Goal: Find specific page/section: Find specific page/section

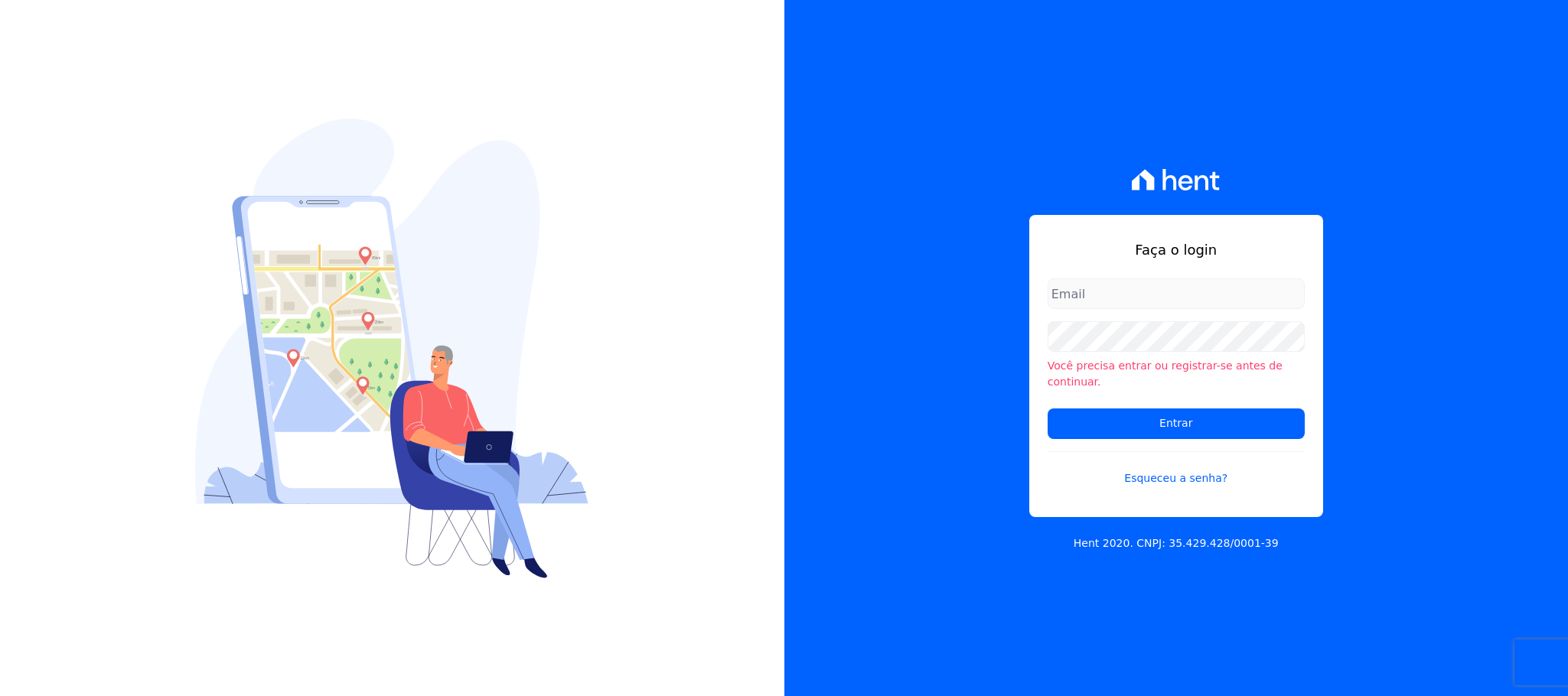
click at [1132, 307] on input "email" at bounding box center [1177, 293] width 257 height 31
type input "cobranca@construtorafarias.com.br"
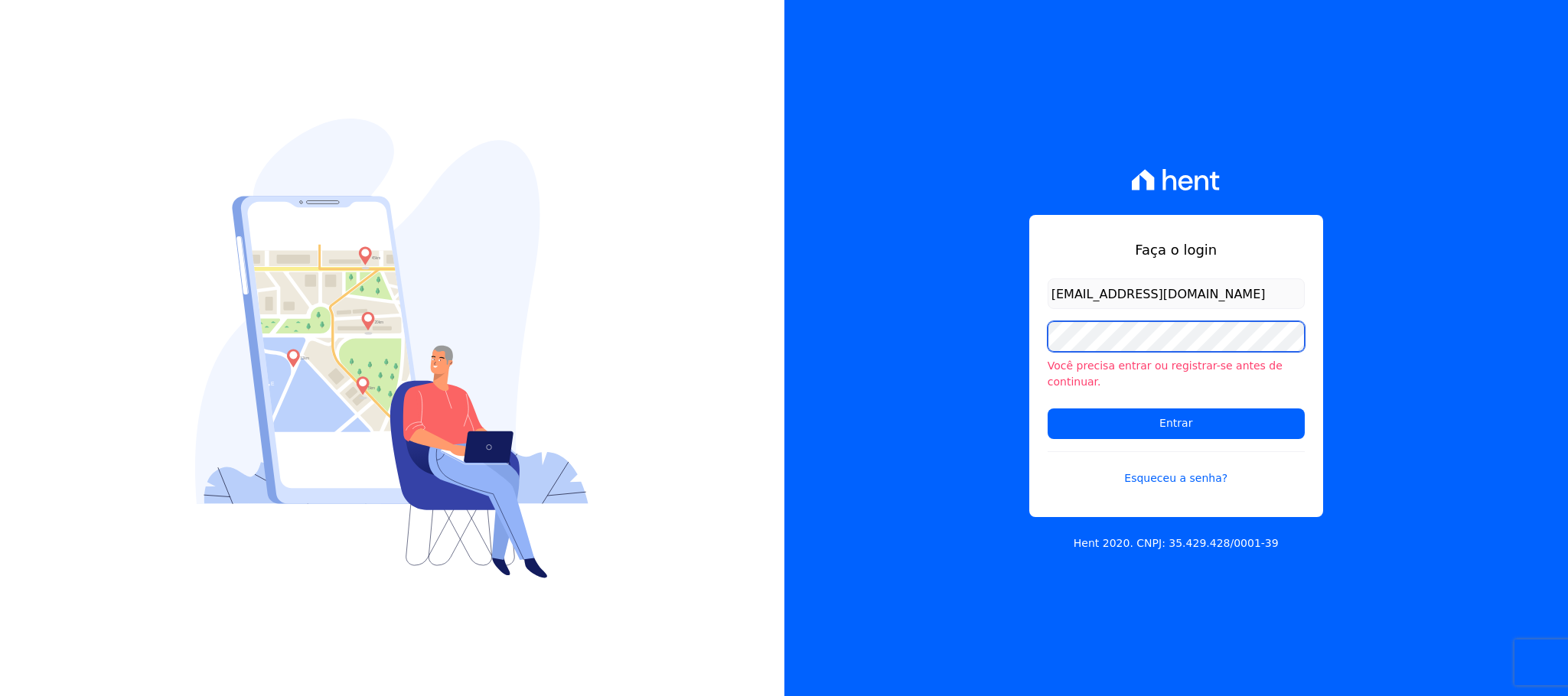
click at [1048, 409] on input "Entrar" at bounding box center [1177, 424] width 257 height 31
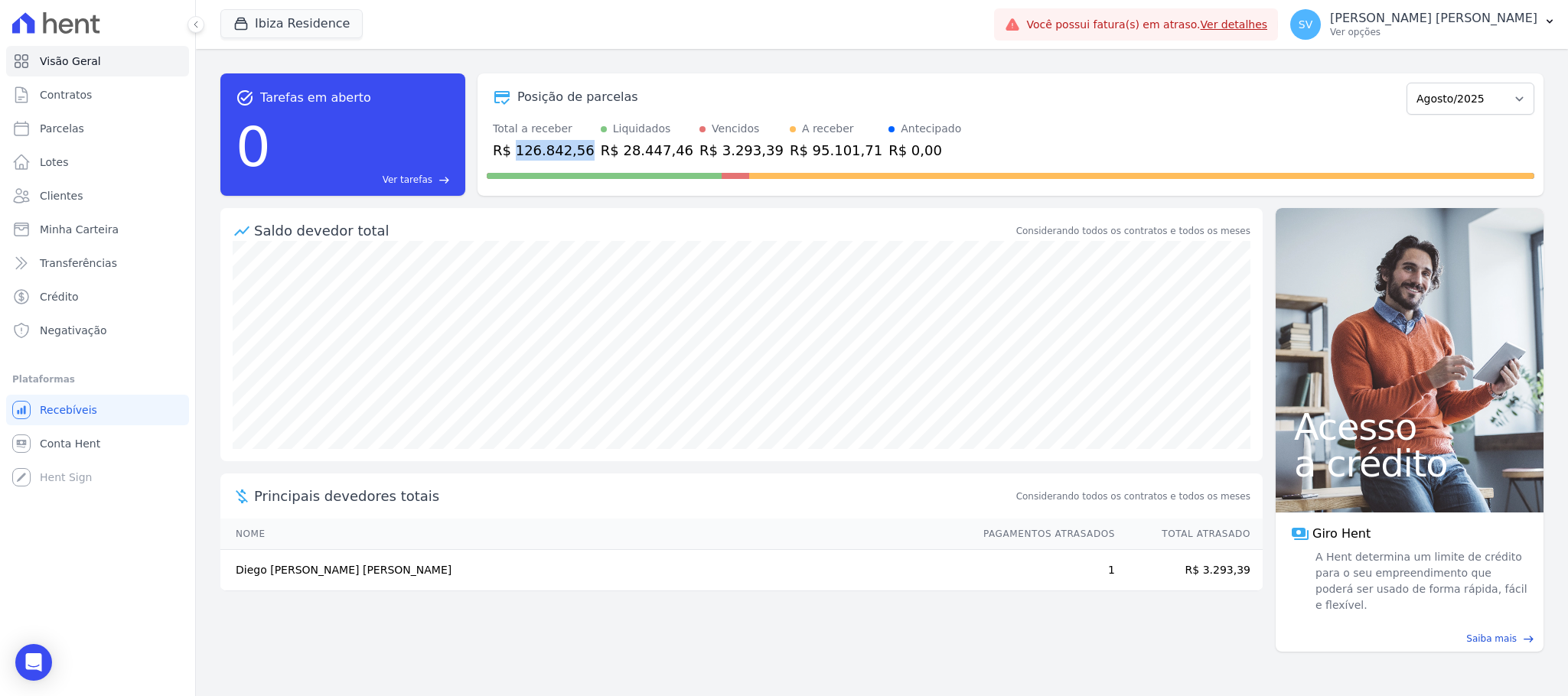
drag, startPoint x: 510, startPoint y: 152, endPoint x: 575, endPoint y: 156, distance: 65.1
click at [575, 156] on div "R$ 126.842,56" at bounding box center [543, 150] width 102 height 21
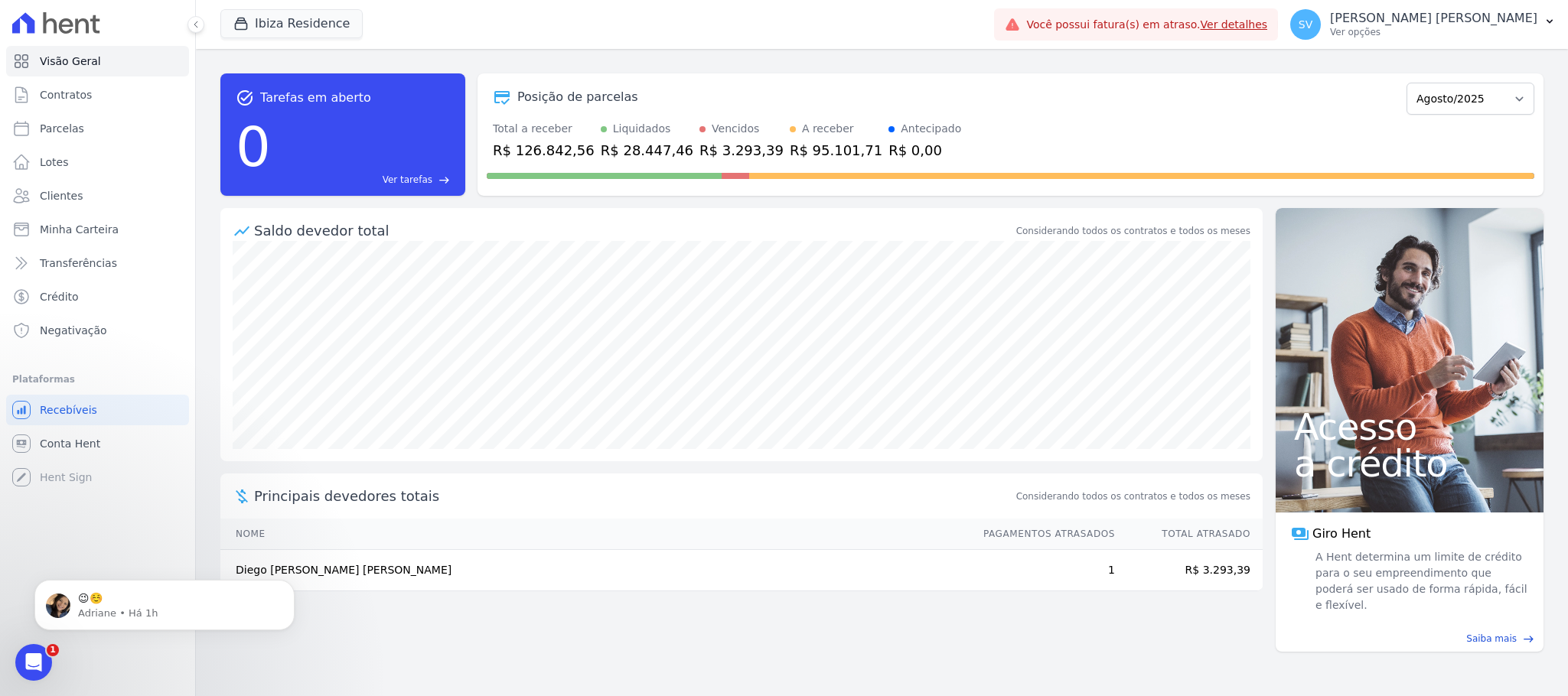
click at [1089, 127] on div "Total a receber R$ 126.842,56 Liquidados R$ 28.447,46 Vencidos R$ 3.293,39 A re…" at bounding box center [1011, 141] width 1048 height 40
click at [315, 31] on button "Ibiza Residence" at bounding box center [291, 24] width 142 height 29
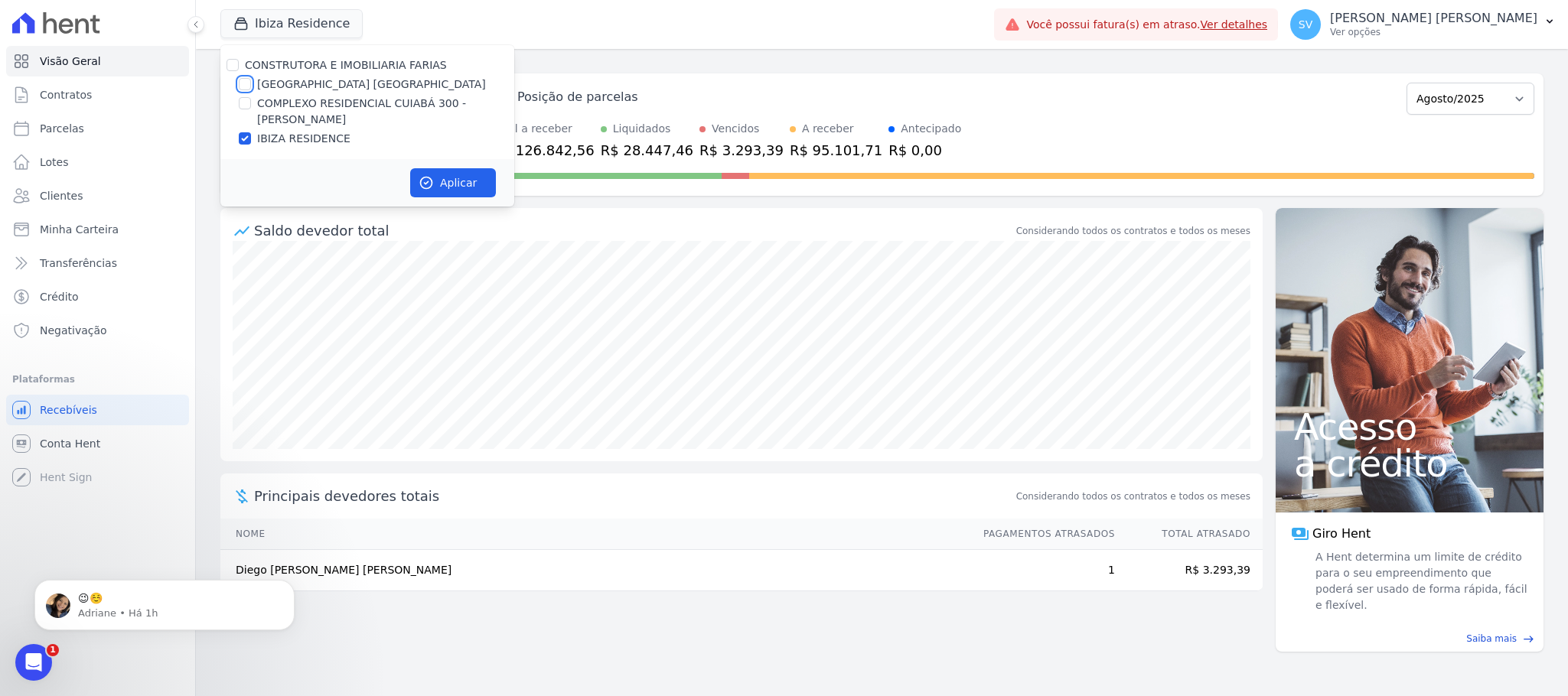
click at [246, 80] on input "[GEOGRAPHIC_DATA] [GEOGRAPHIC_DATA]" at bounding box center [245, 84] width 12 height 12
checkbox input "true"
click at [244, 103] on input "COMPLEXO RESIDENCIAL CUIABÁ 300 - [PERSON_NAME]" at bounding box center [245, 103] width 12 height 12
checkbox input "true"
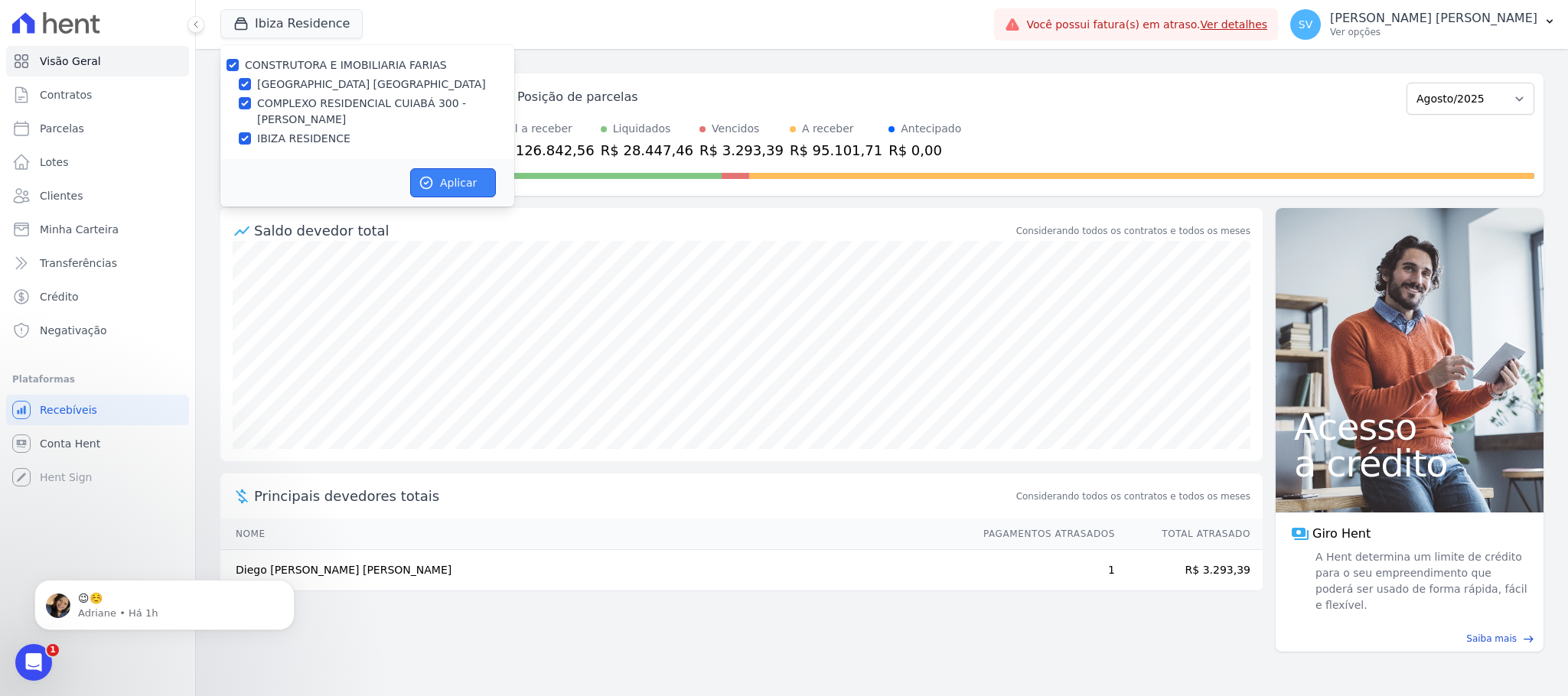
click at [464, 182] on button "Aplicar" at bounding box center [453, 183] width 86 height 29
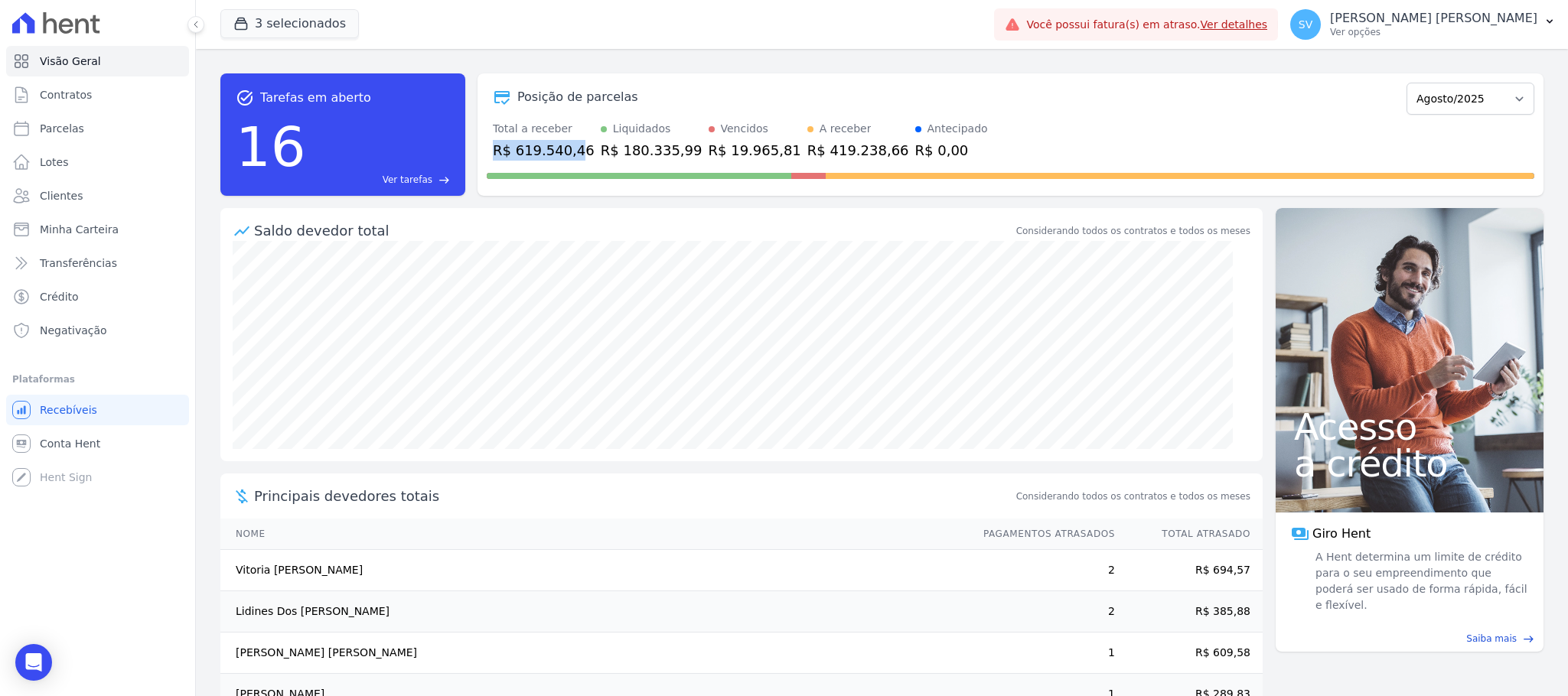
drag, startPoint x: 485, startPoint y: 159, endPoint x: 572, endPoint y: 148, distance: 87.7
click at [572, 148] on div "Posição de parcelas Outubro/2022 Novembro/2022 Dezembro/2022 Janeiro/2023 Fever…" at bounding box center [1011, 134] width 1067 height 122
click at [1101, 61] on div "task_alt Tarefas em aberto 16 Ver tarefas east Posição de parcelas Outubro/2022…" at bounding box center [881, 134] width 1323 height 147
click at [90, 128] on link "Parcelas" at bounding box center [97, 128] width 183 height 31
select select
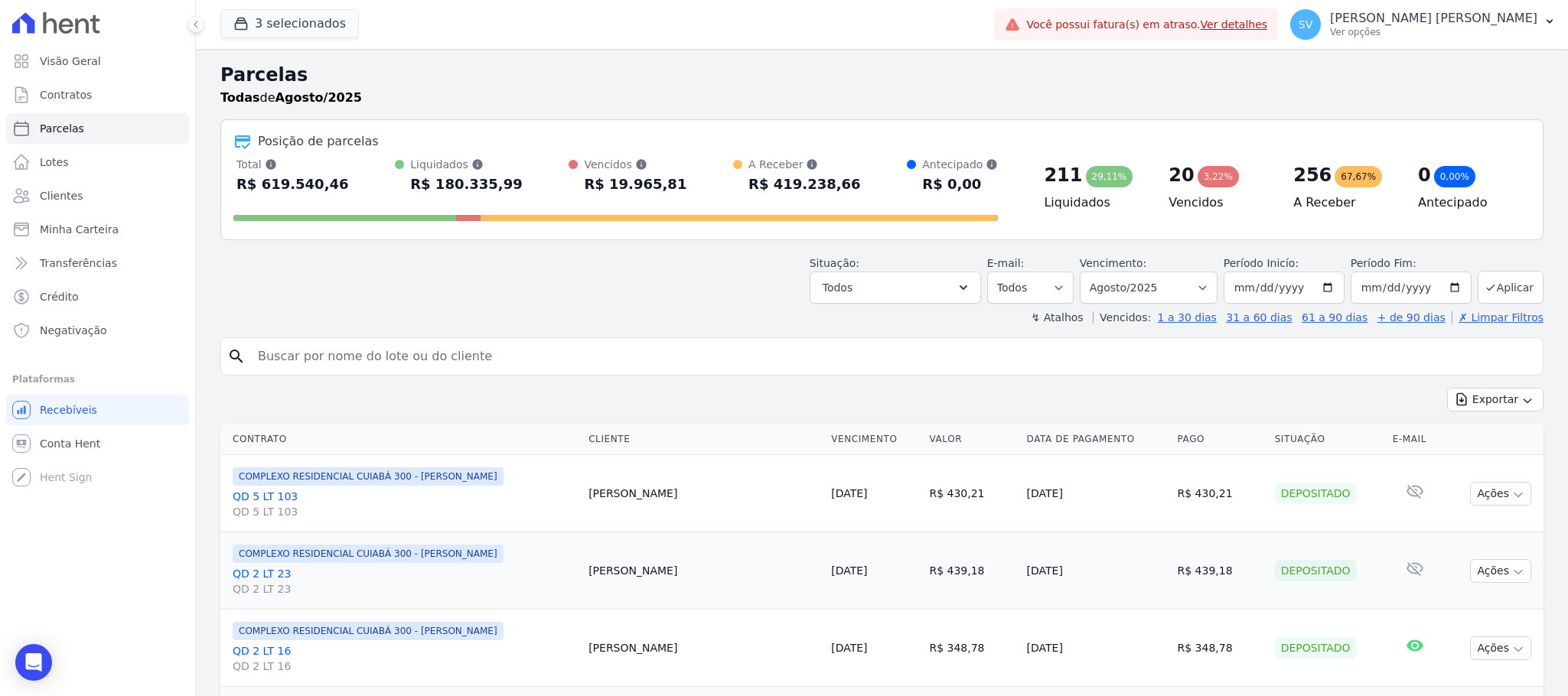
click at [729, 341] on div "search" at bounding box center [881, 356] width 1323 height 38
paste input "[PERSON_NAME] [PERSON_NAME] Helds"
type input "[PERSON_NAME] [PERSON_NAME] HELDS"
select select
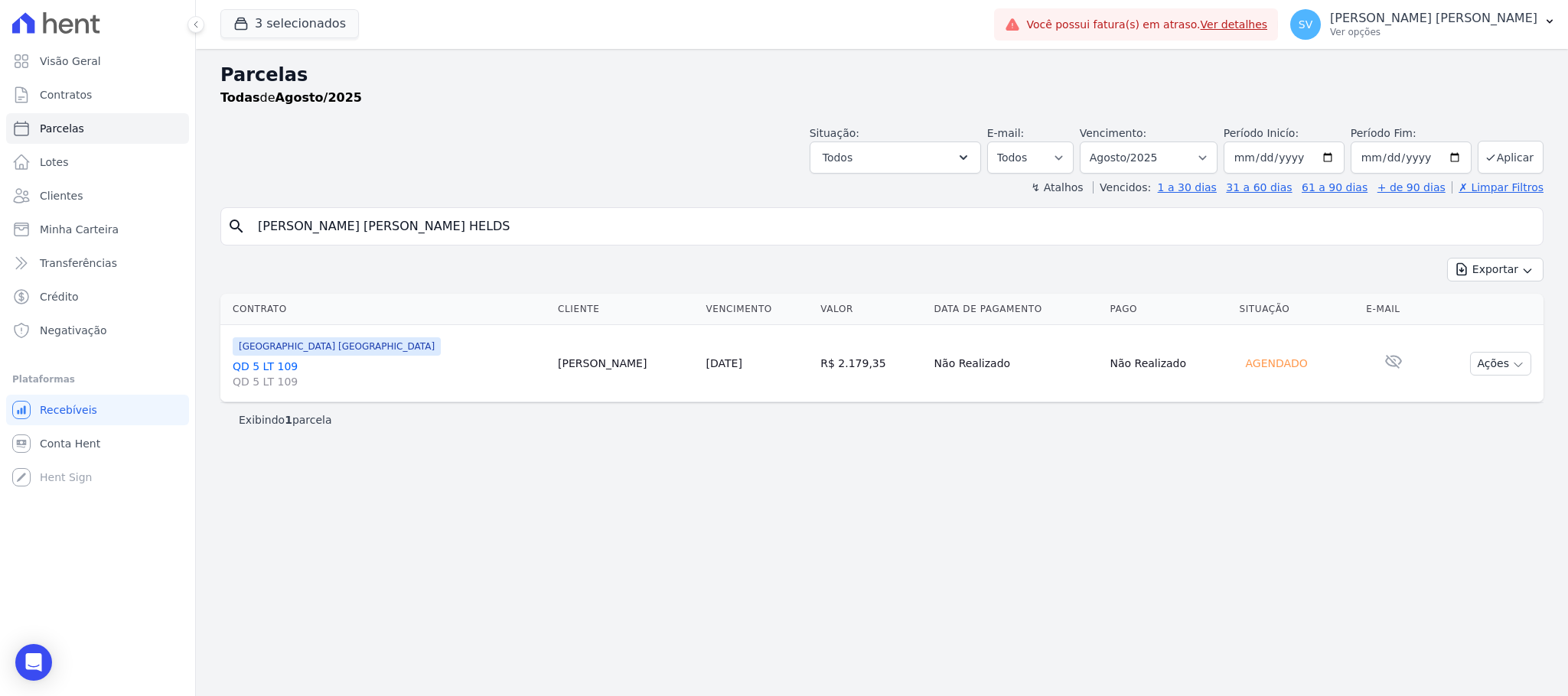
drag, startPoint x: 723, startPoint y: 355, endPoint x: 870, endPoint y: 443, distance: 171.3
click at [814, 370] on td "R$ 2.179,35" at bounding box center [871, 363] width 114 height 78
click at [926, 471] on div "Parcelas Todas [PERSON_NAME]/2025 Situação: Agendado Em Aberto Pago Processando…" at bounding box center [881, 372] width 1372 height 647
click at [1006, 565] on div "Parcelas Todas [PERSON_NAME]/2025 Situação: Agendado Em Aberto Pago Processando…" at bounding box center [881, 372] width 1372 height 647
click at [1452, 14] on p "[PERSON_NAME] [PERSON_NAME]" at bounding box center [1433, 18] width 207 height 16
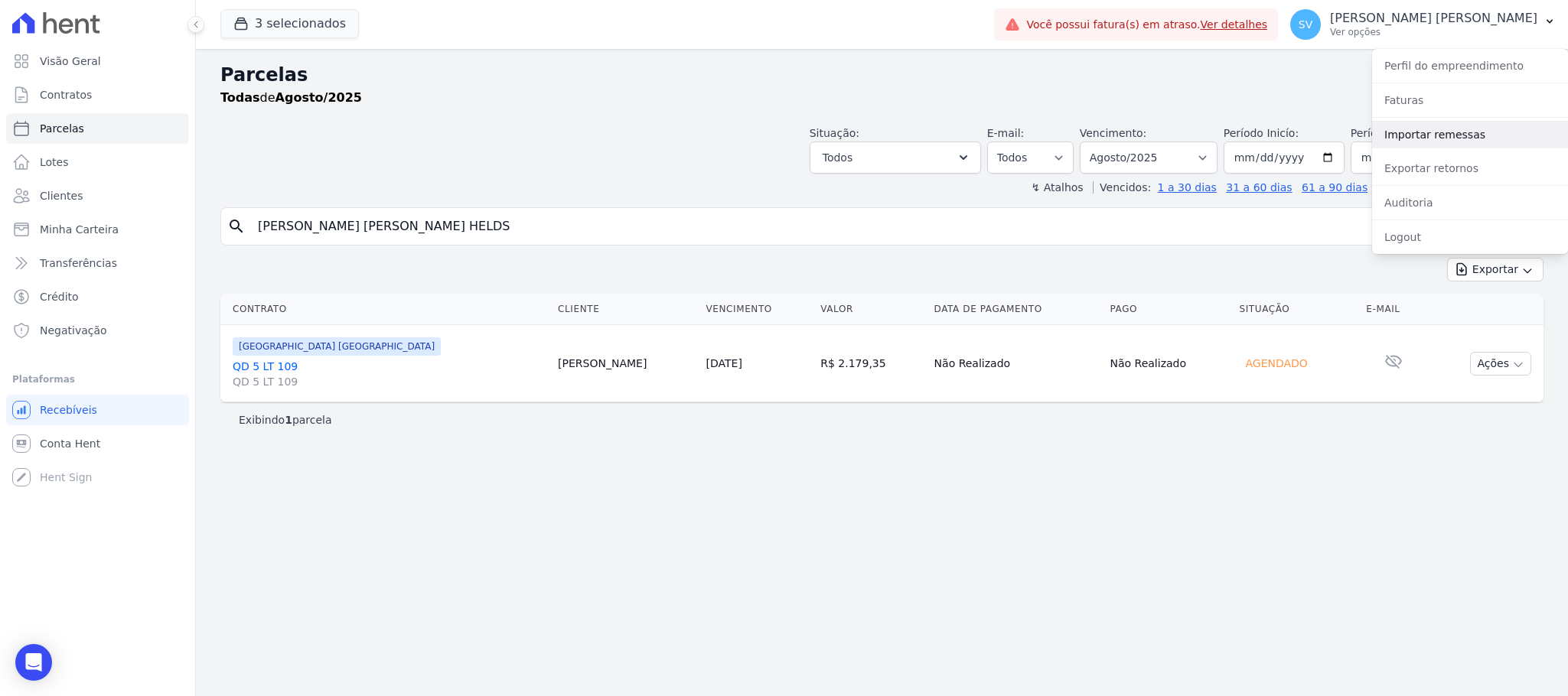
click at [1490, 135] on link "Importar remessas" at bounding box center [1470, 134] width 196 height 28
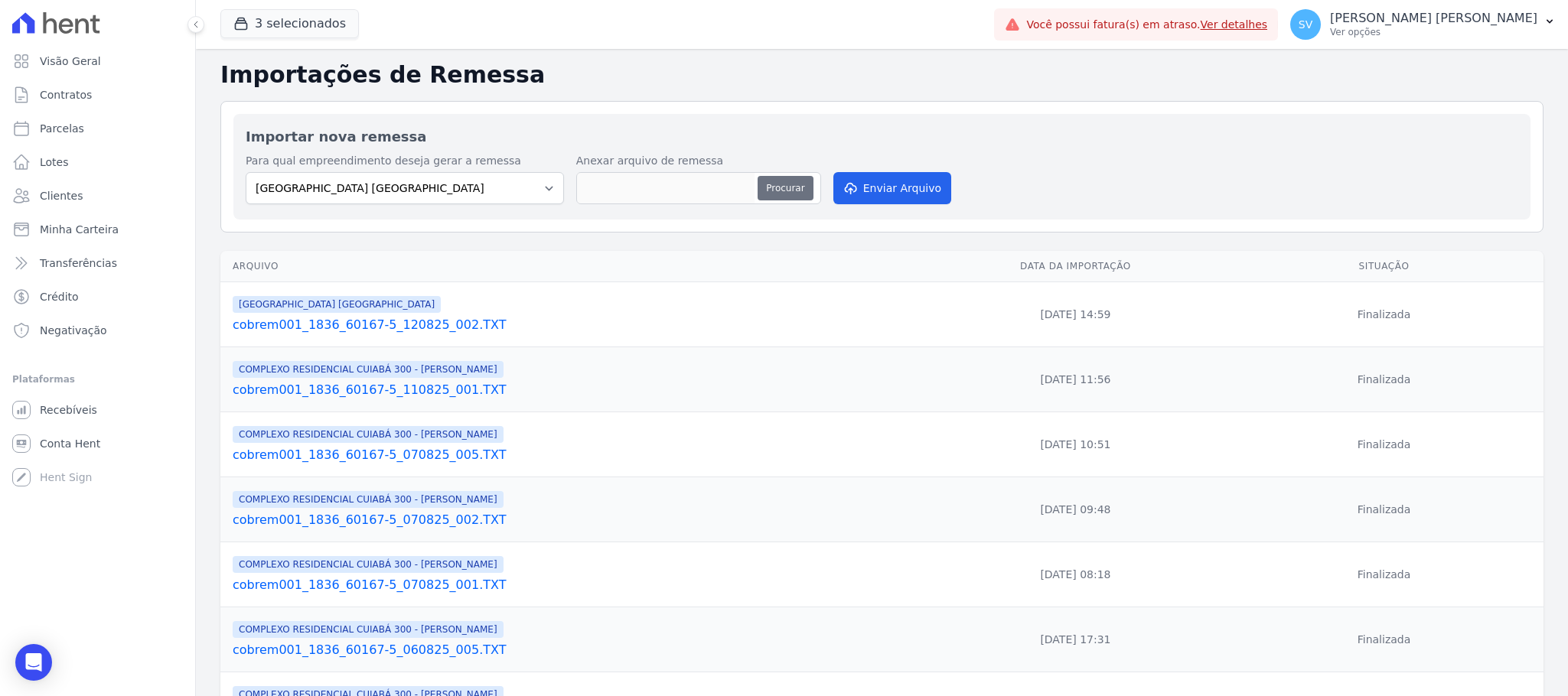
click at [792, 186] on button "Procurar" at bounding box center [785, 189] width 55 height 24
type input "cobrem001_1836_60167-5_140825_001.TXT"
click at [895, 194] on button "Enviar Arquivo" at bounding box center [892, 188] width 118 height 32
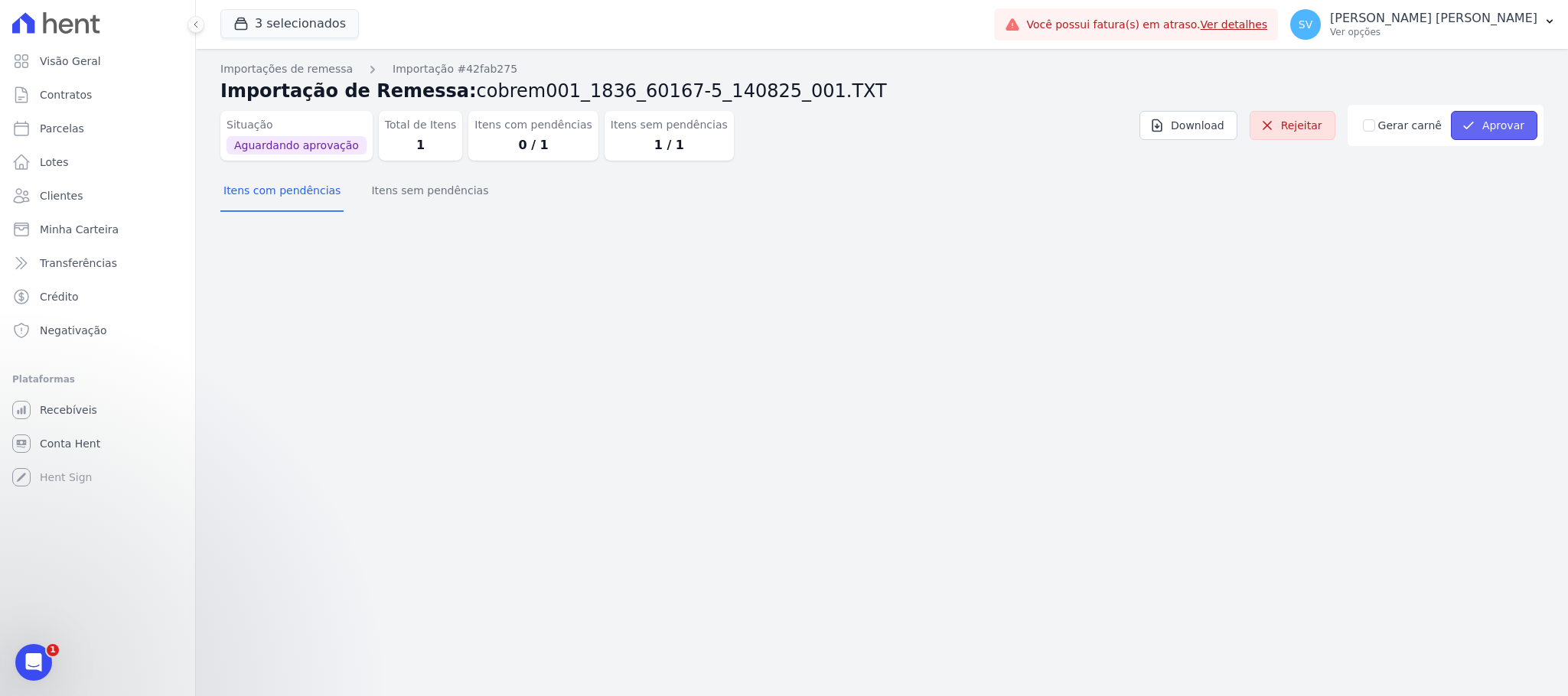
click at [1497, 132] on button "Aprovar" at bounding box center [1494, 125] width 86 height 29
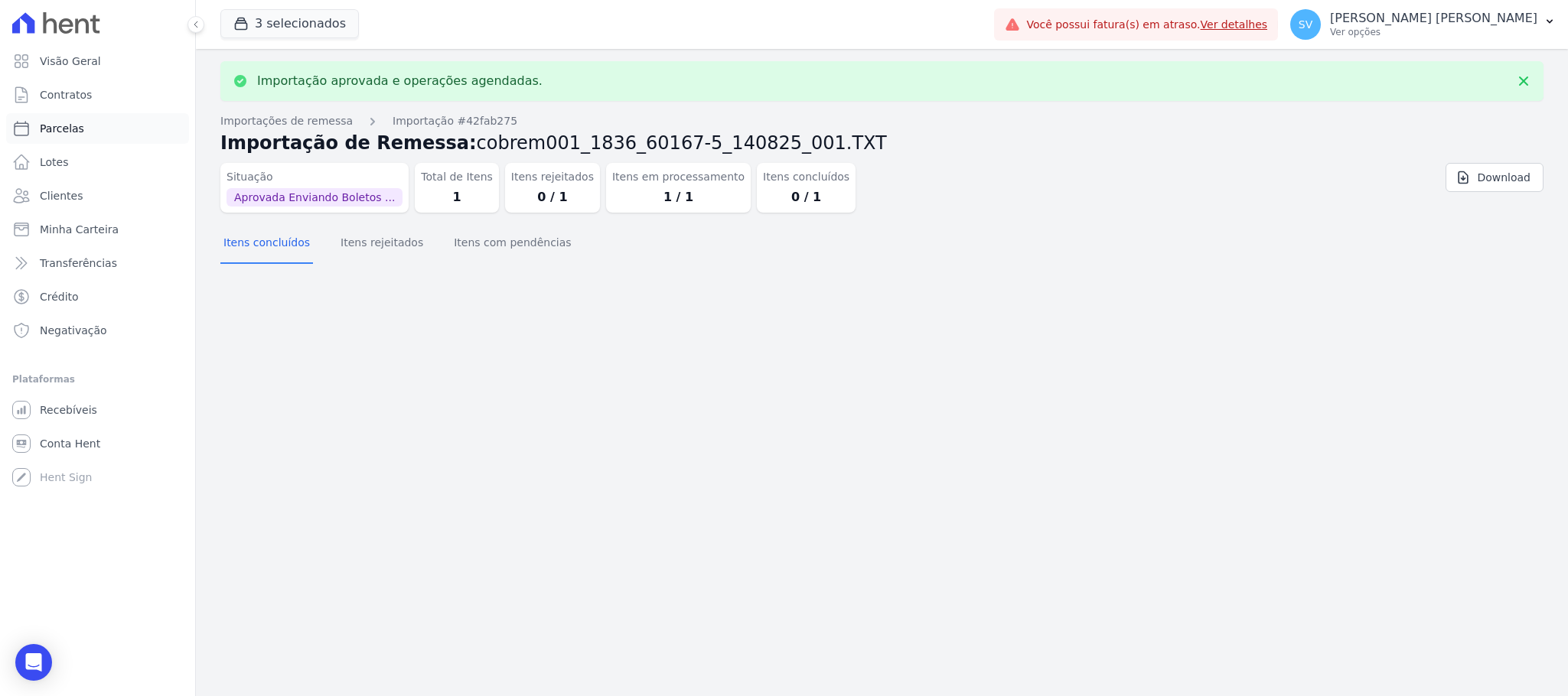
click at [52, 133] on span "Parcelas" at bounding box center [62, 128] width 45 height 16
select select
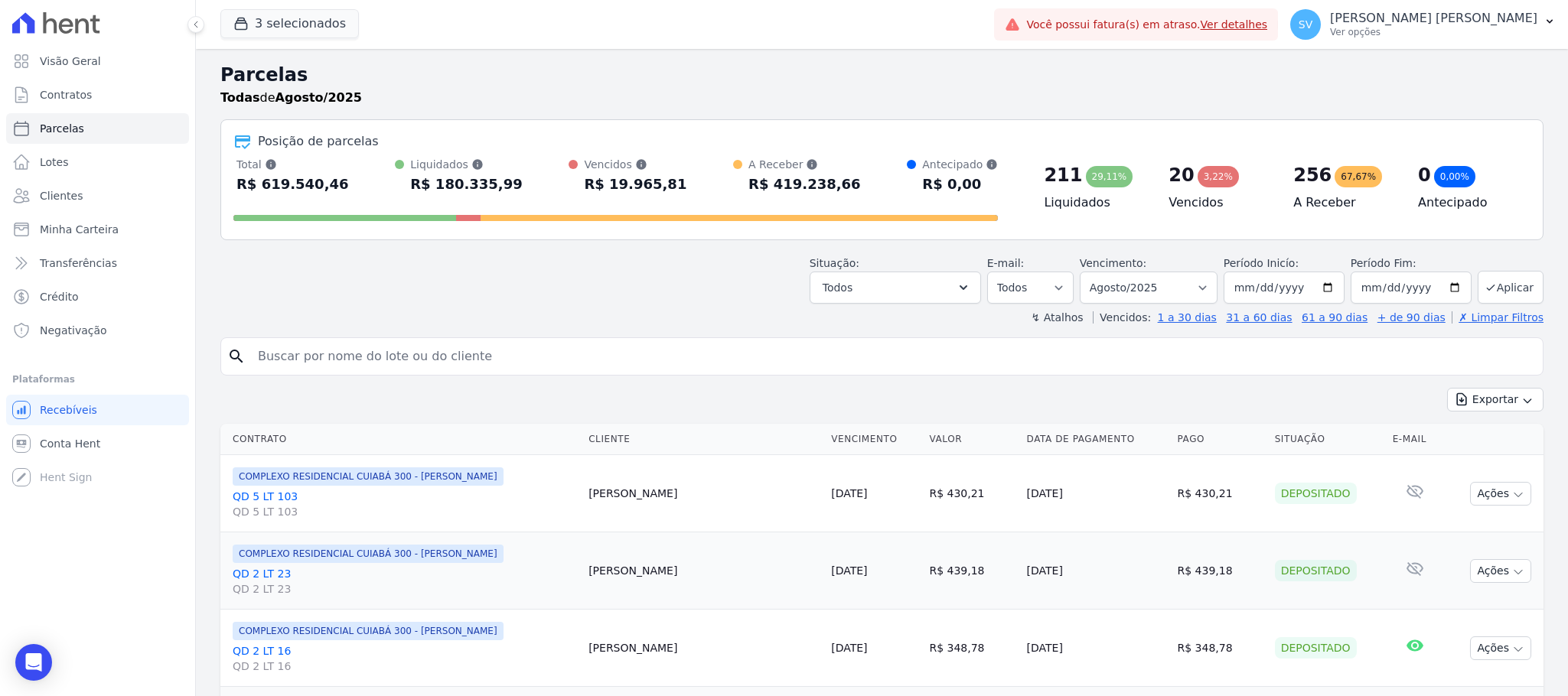
click at [492, 362] on input "search" at bounding box center [893, 356] width 1288 height 31
paste input "[PERSON_NAME] [PERSON_NAME] Helds"
type input "[PERSON_NAME] [PERSON_NAME] HELDS"
select select
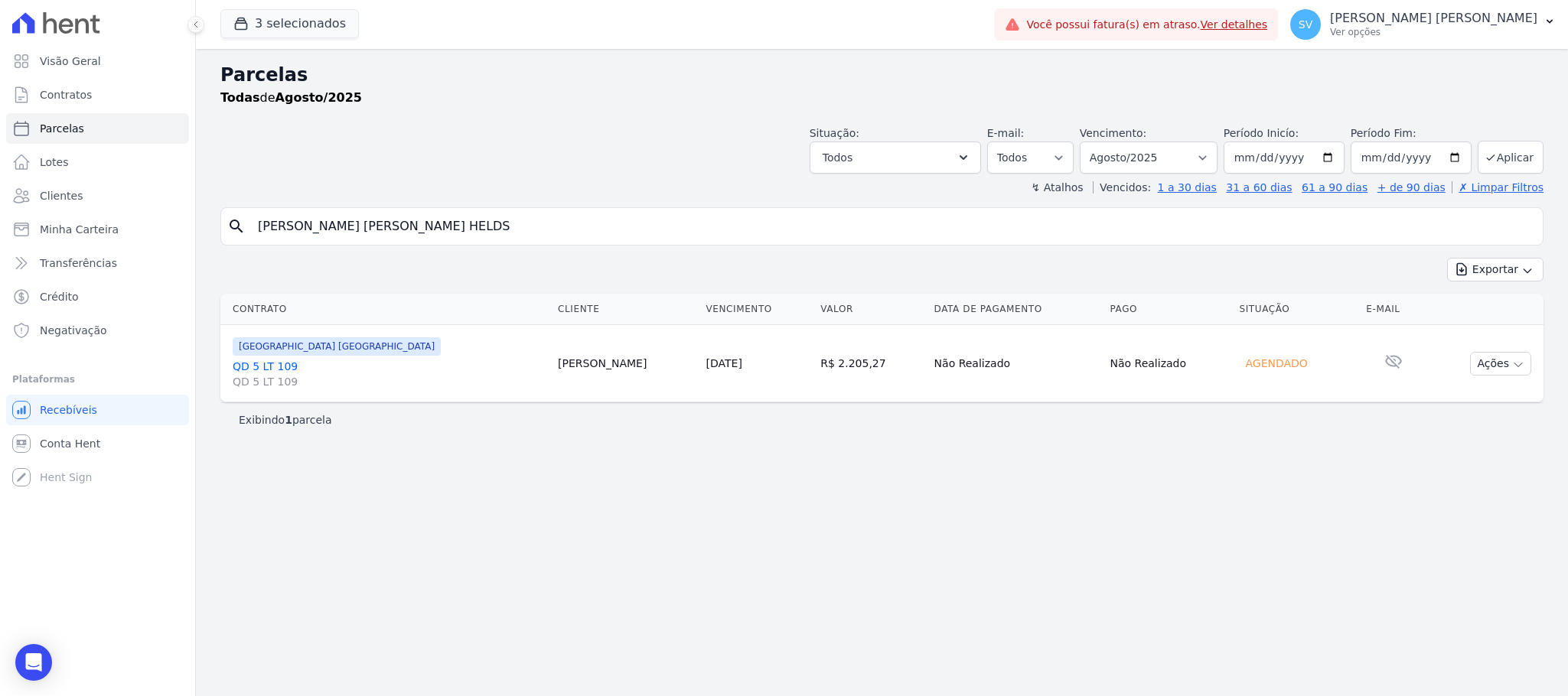
drag, startPoint x: 520, startPoint y: 245, endPoint x: 515, endPoint y: 228, distance: 17.7
click at [519, 238] on div "search [PERSON_NAME] [PERSON_NAME] HELDS" at bounding box center [881, 226] width 1323 height 38
click at [515, 228] on input "[PERSON_NAME] [PERSON_NAME] HELDS" at bounding box center [893, 226] width 1288 height 31
select select
click at [1495, 359] on button "Ações" at bounding box center [1501, 363] width 61 height 24
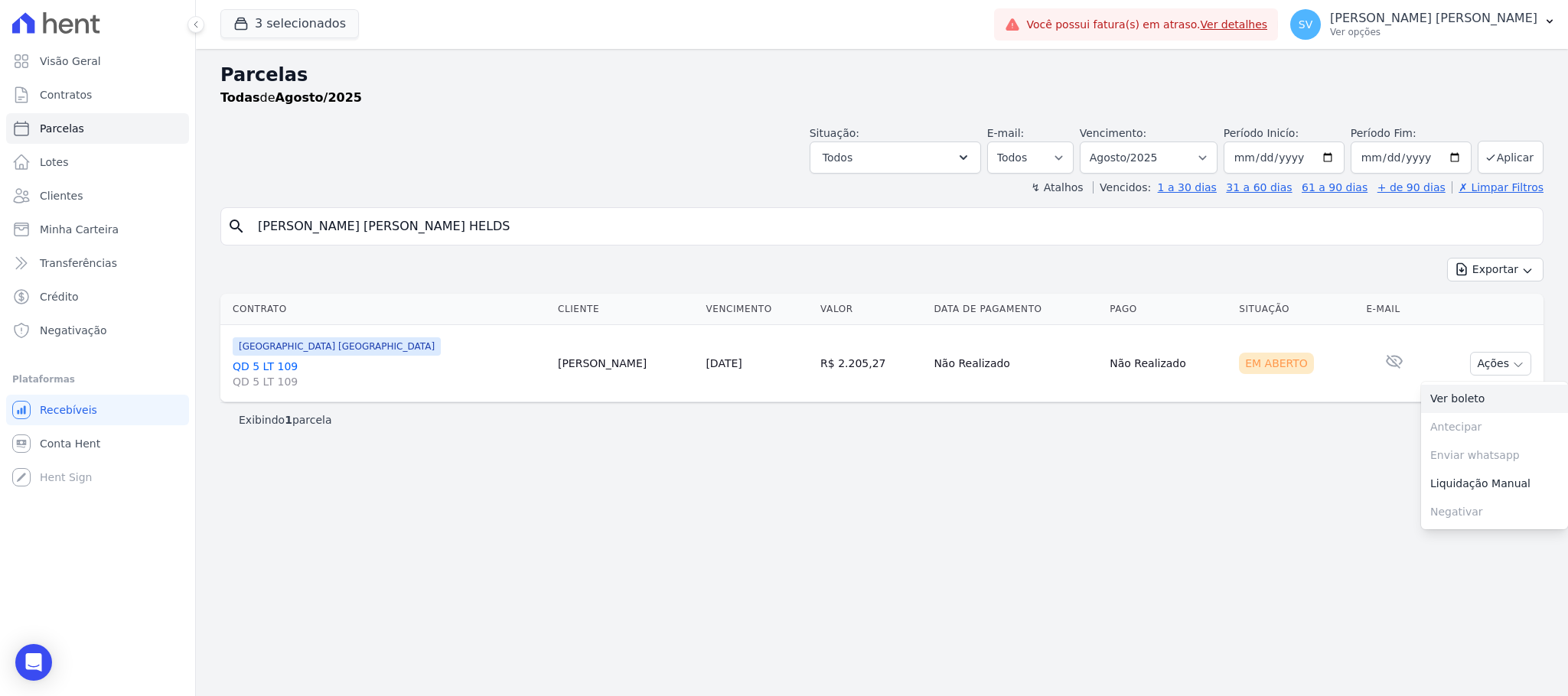
click at [1452, 393] on link "Ver boleto" at bounding box center [1495, 399] width 147 height 28
drag, startPoint x: 547, startPoint y: 226, endPoint x: 225, endPoint y: 195, distance: 323.5
click at [225, 194] on div "Parcelas Todas [PERSON_NAME]/2025 Situação: Agendado Em Aberto Pago Processando…" at bounding box center [881, 372] width 1372 height 647
paste input "[PERSON_NAME]"
type input "[PERSON_NAME]"
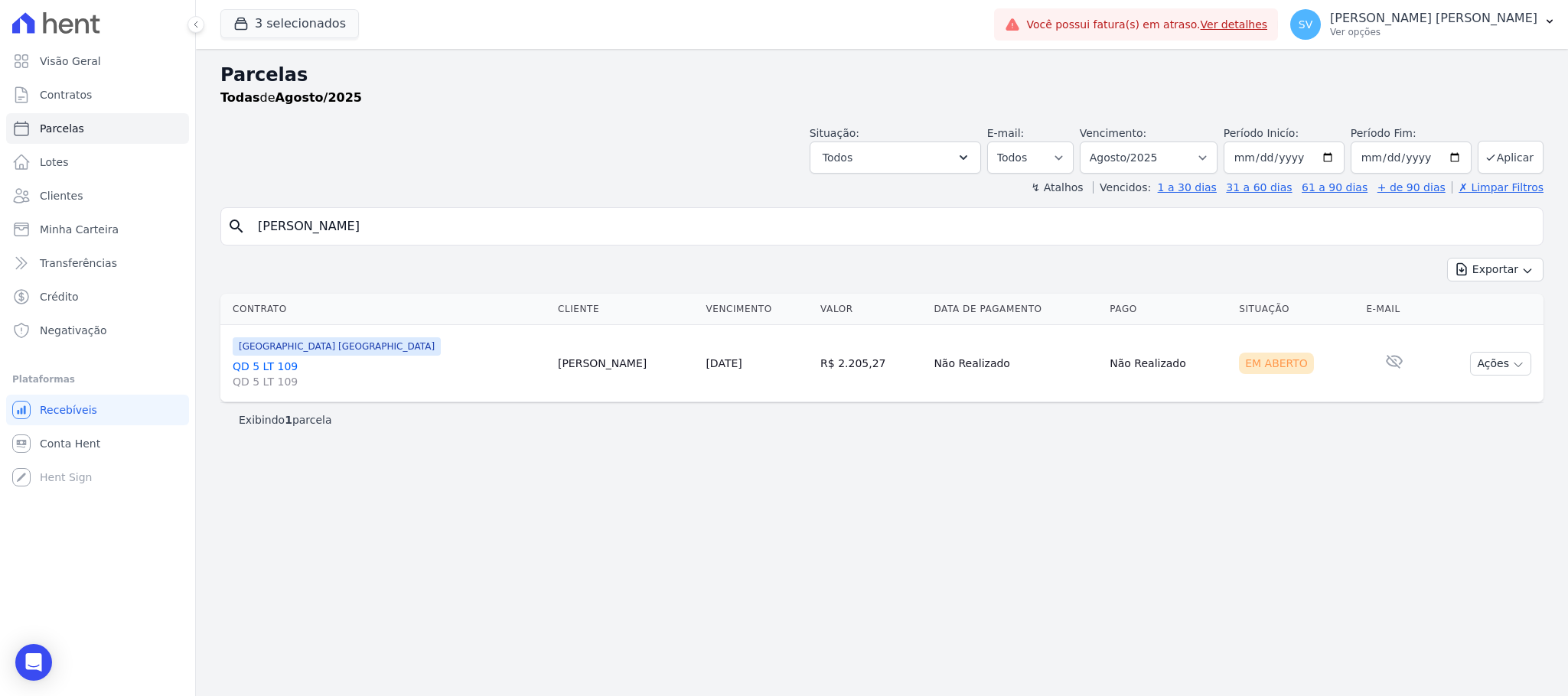
select select
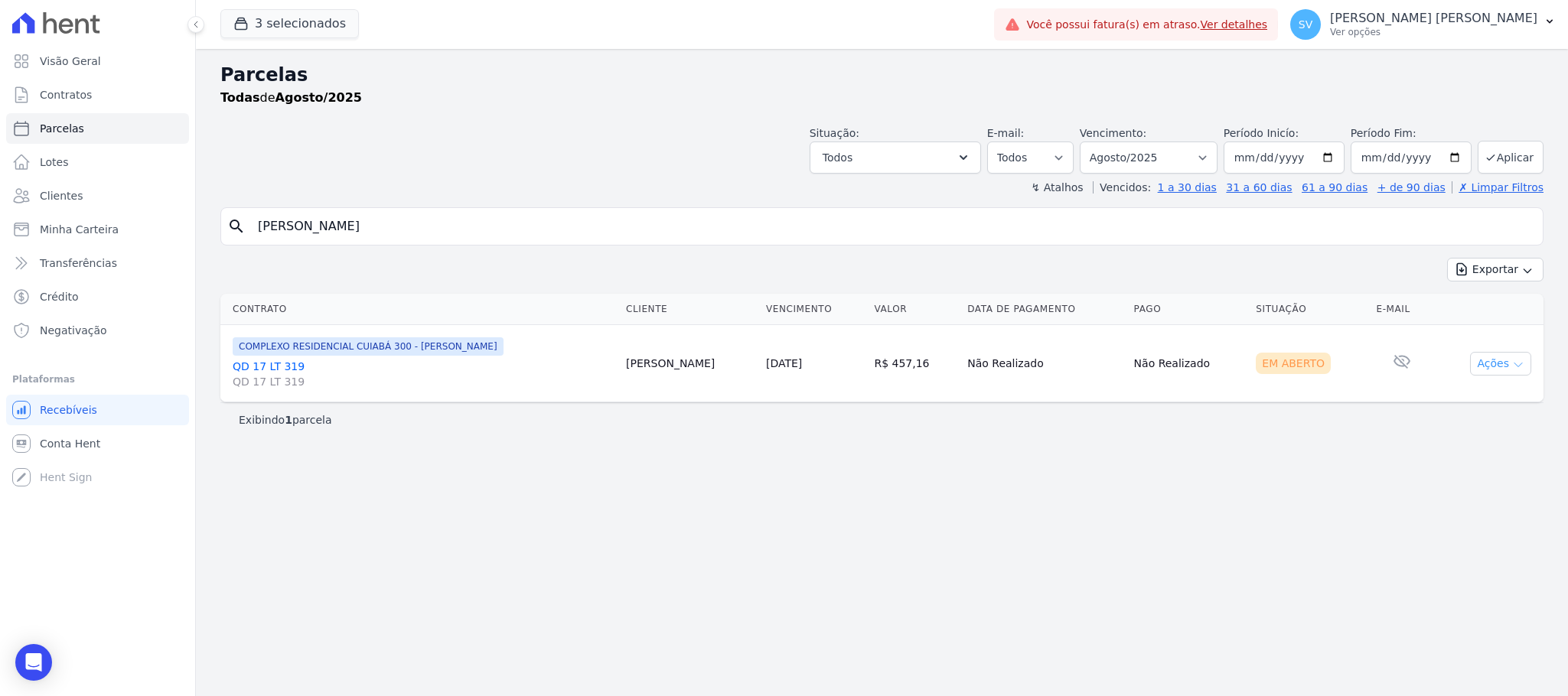
click at [1504, 362] on button "Ações" at bounding box center [1501, 363] width 61 height 24
click at [1480, 399] on link "Ver boleto" at bounding box center [1495, 399] width 147 height 28
click at [933, 224] on input "[PERSON_NAME]" at bounding box center [893, 226] width 1288 height 31
click at [932, 499] on div "Parcelas Todas [PERSON_NAME]/2025 Situação: Agendado Em Aberto Pago Processando…" at bounding box center [881, 372] width 1372 height 647
click at [249, 366] on link "QD 17 LT 319 QD 17 LT 319" at bounding box center [423, 374] width 381 height 31
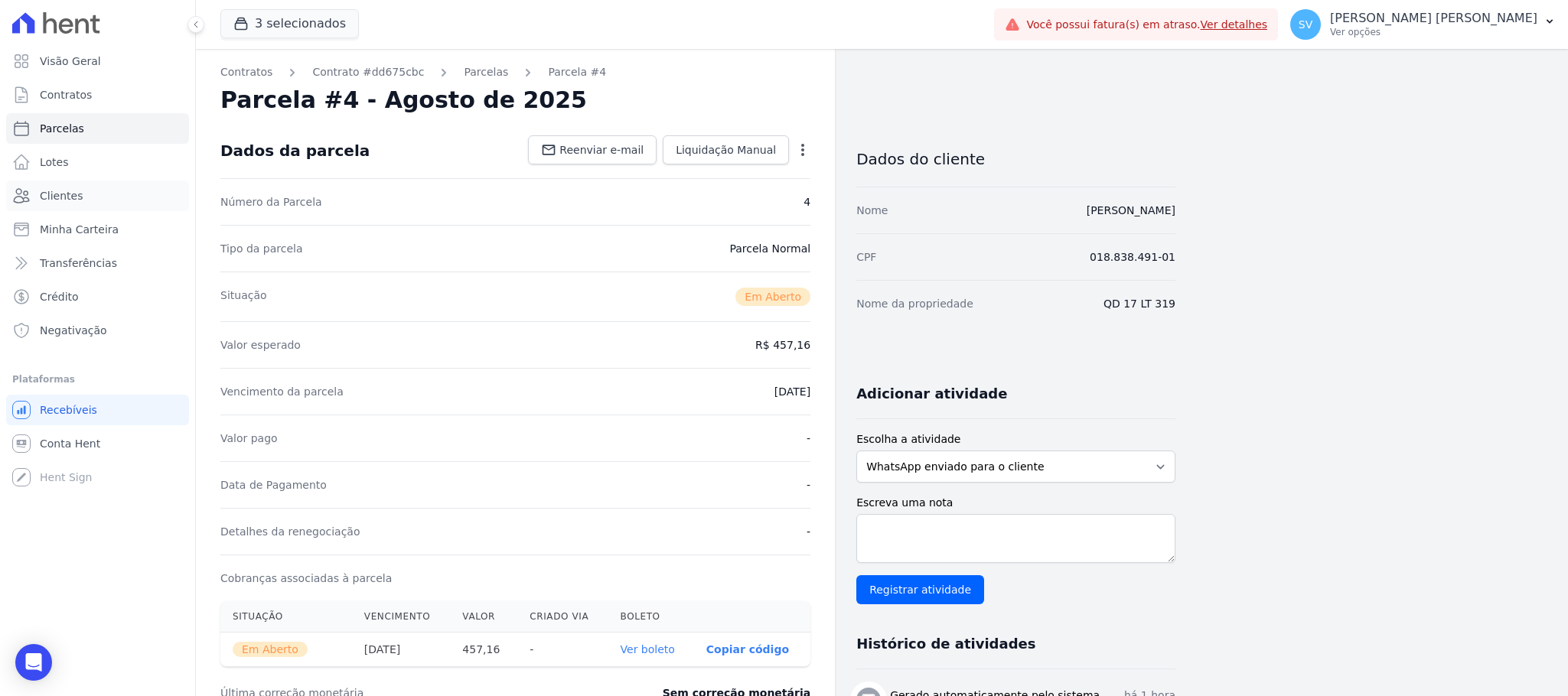
click at [101, 179] on ul "Visão Geral Contratos [GEOGRAPHIC_DATA] Lotes Clientes Minha Carteira Transferê…" at bounding box center [97, 196] width 183 height 300
click at [113, 190] on link "Clientes" at bounding box center [97, 196] width 183 height 31
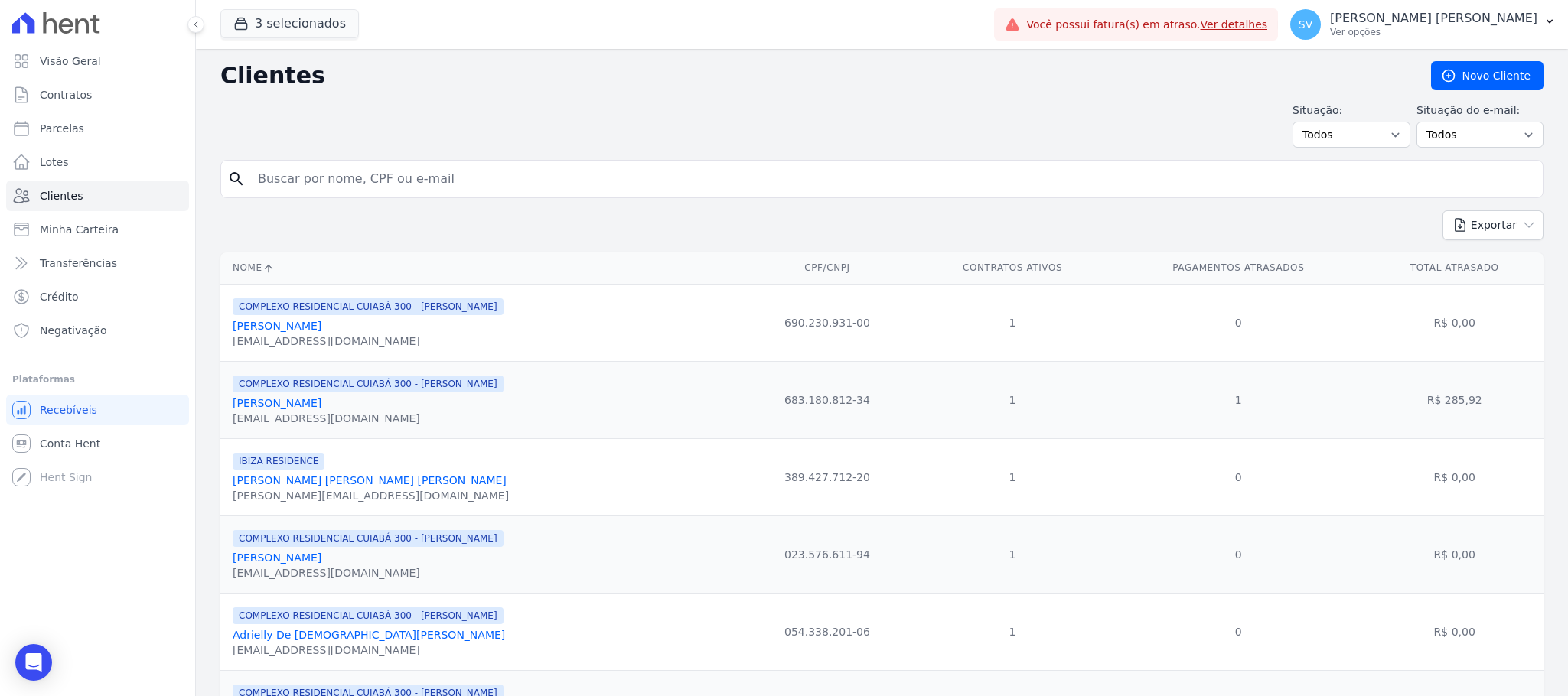
click at [281, 173] on input "search" at bounding box center [893, 179] width 1288 height 31
paste input "[PERSON_NAME]"
type input "[PERSON_NAME]"
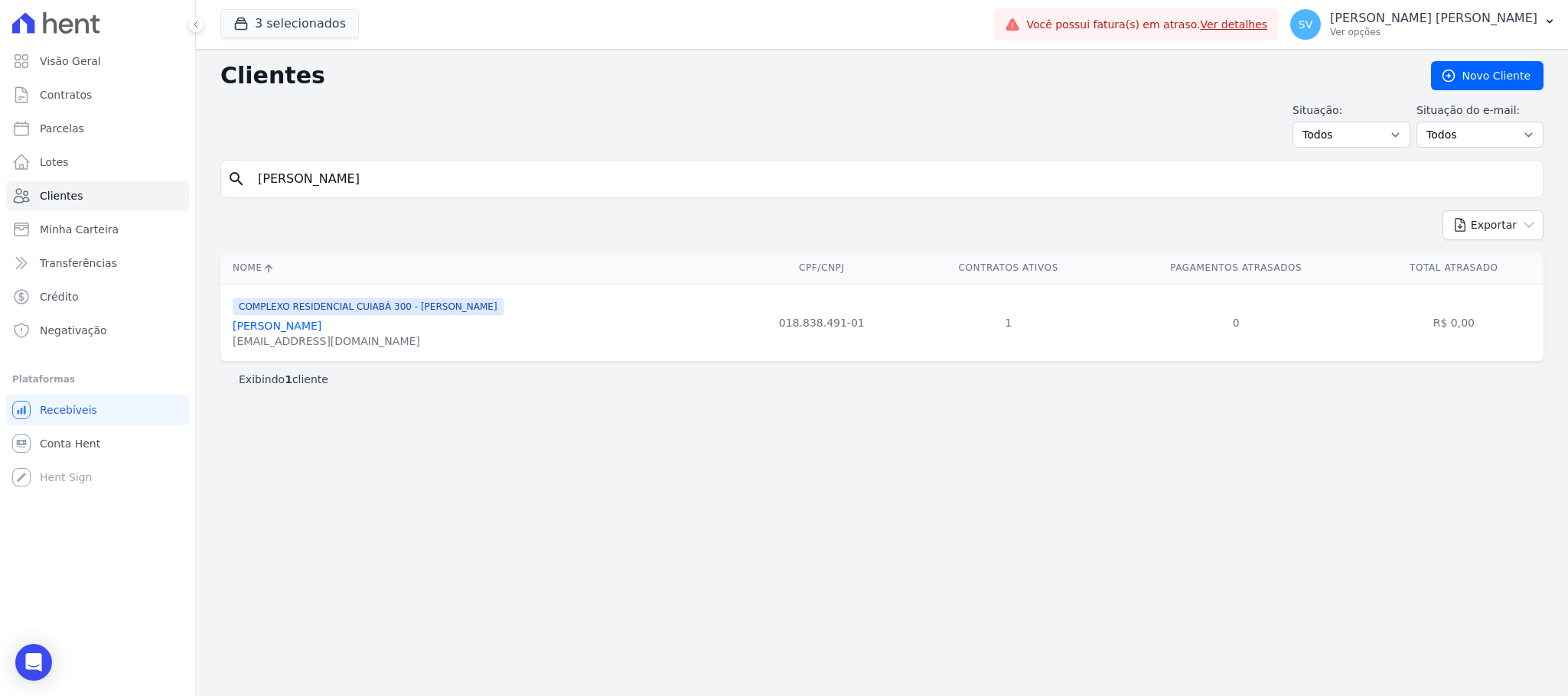
click at [554, 322] on div "COMPLEXO RESIDENCIAL CUIABÁ 300 - [PERSON_NAME] [PERSON_NAME] [EMAIL_ADDRESS][D…" at bounding box center [480, 323] width 496 height 52
click at [321, 325] on link "[PERSON_NAME]" at bounding box center [277, 326] width 89 height 12
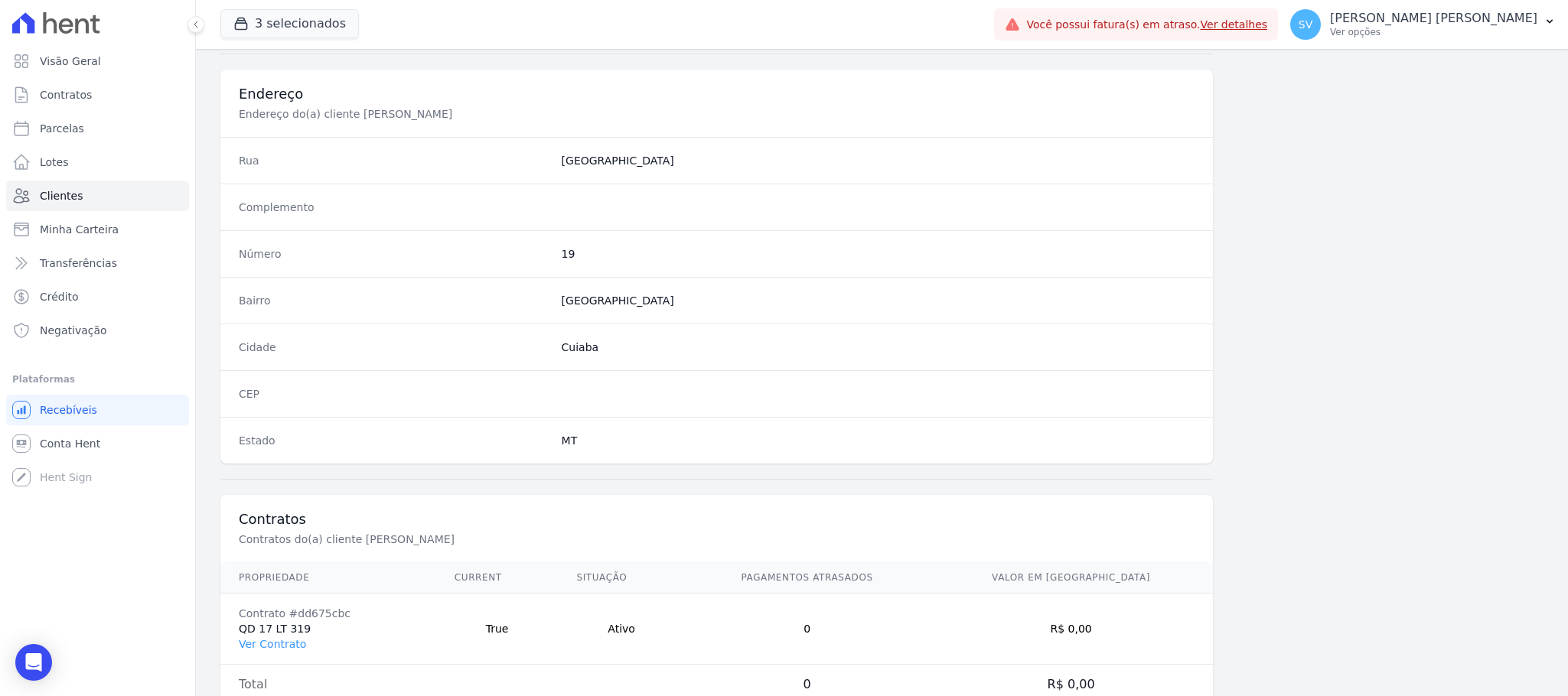
scroll to position [746, 0]
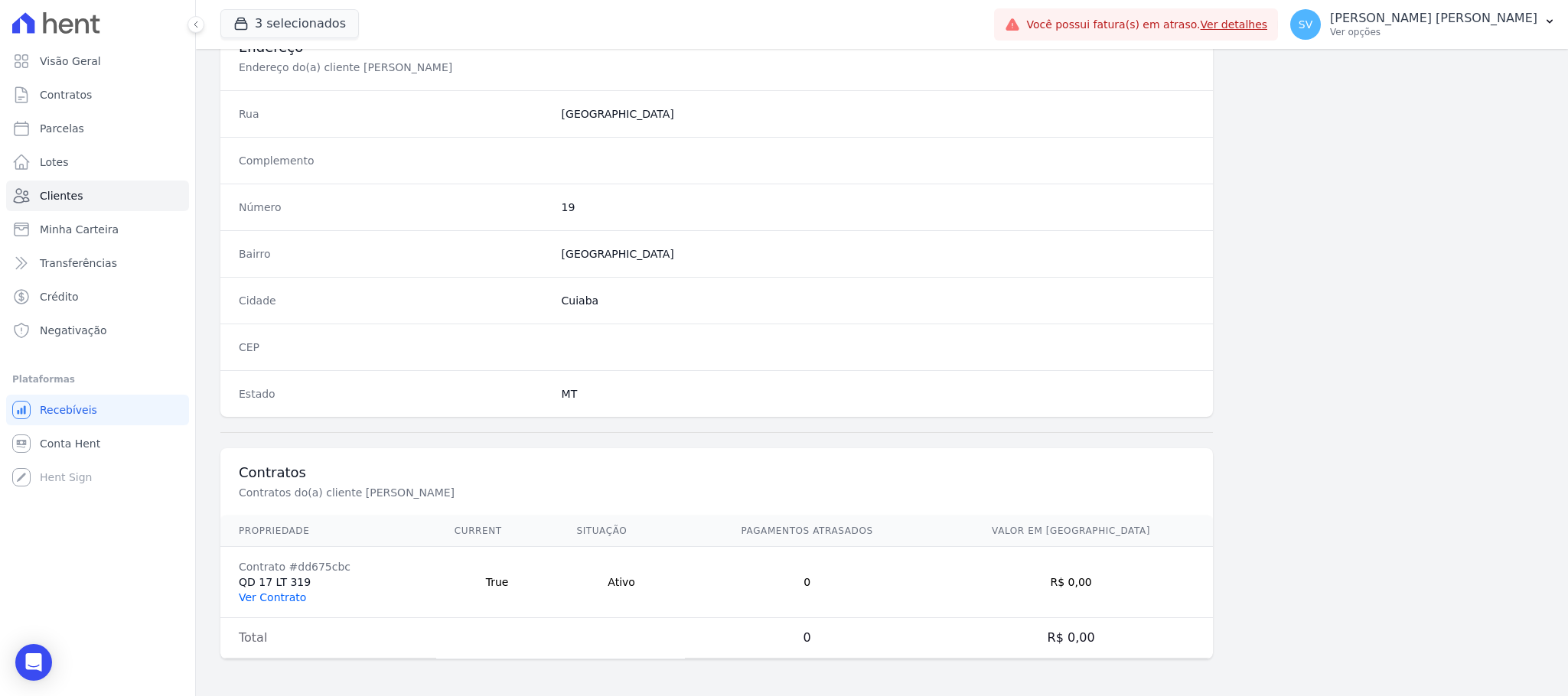
click at [285, 591] on link "Ver Contrato" at bounding box center [272, 597] width 67 height 12
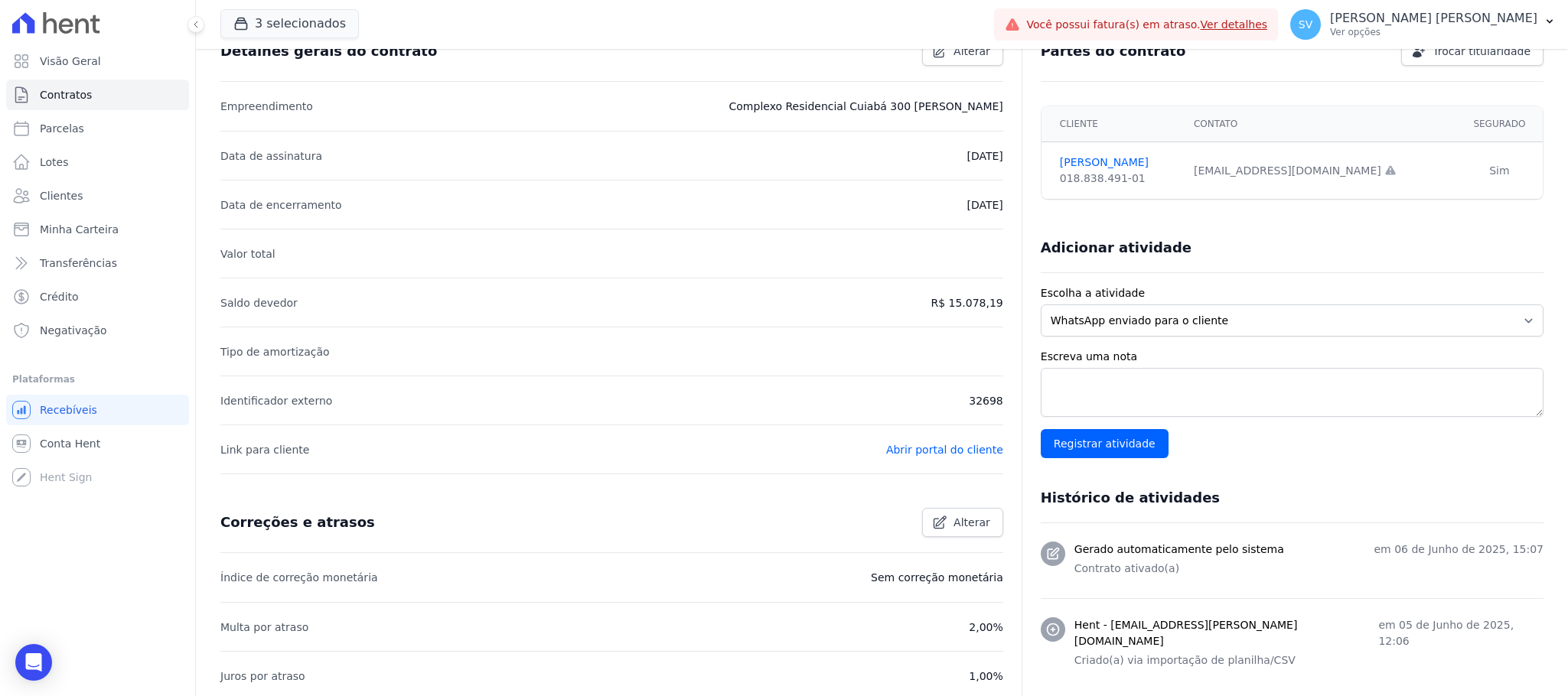
scroll to position [344, 0]
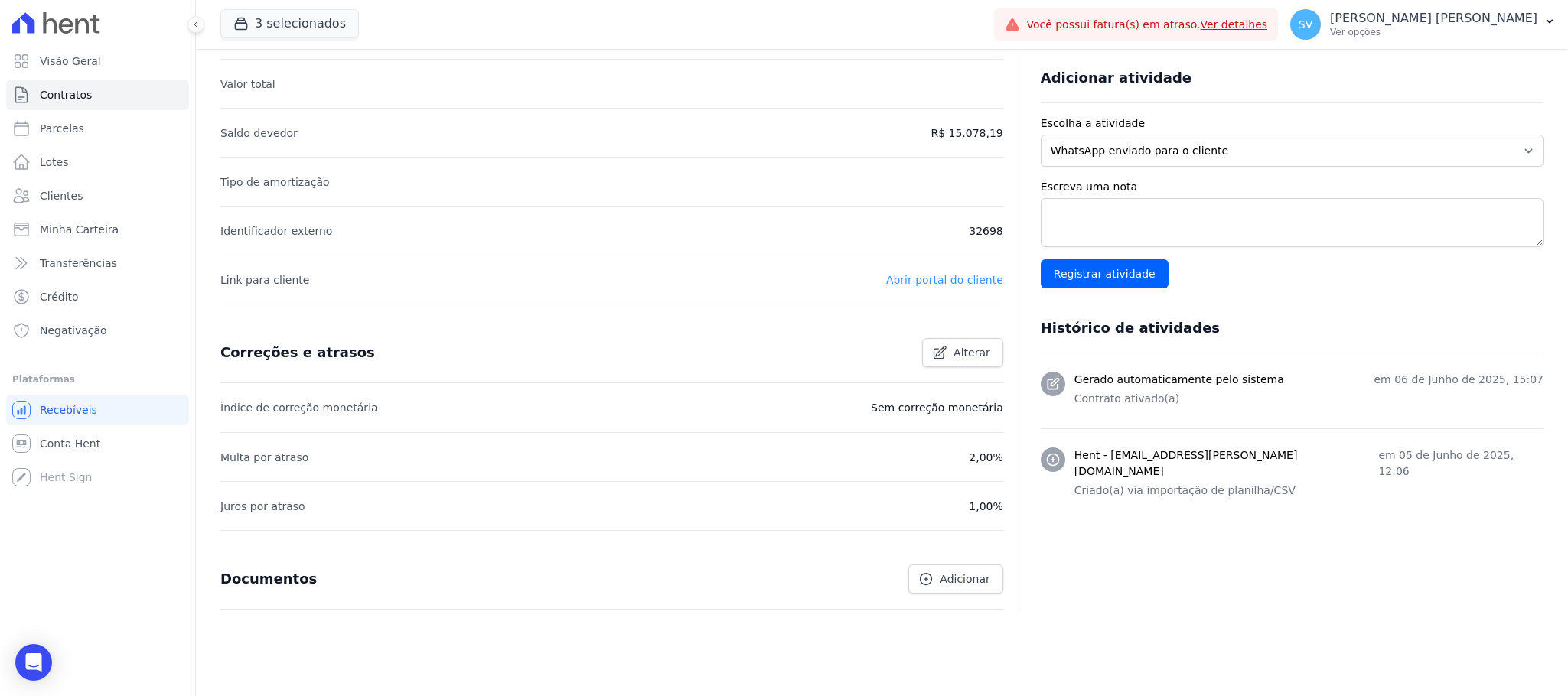
click at [956, 275] on link "Abrir portal do cliente" at bounding box center [945, 280] width 117 height 12
